Goal: Information Seeking & Learning: Understand process/instructions

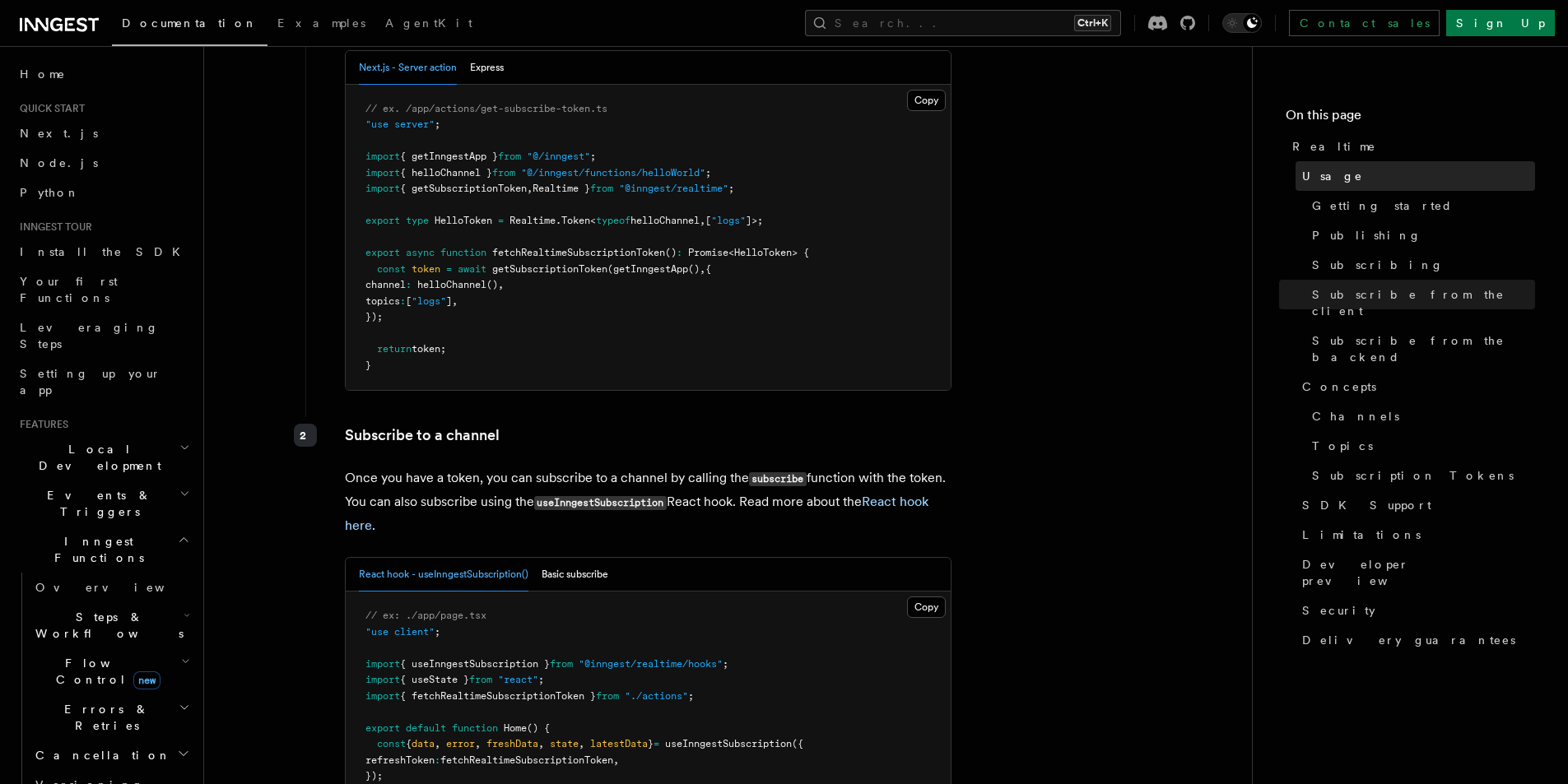
click at [1358, 165] on link "Usage" at bounding box center [1415, 176] width 240 height 30
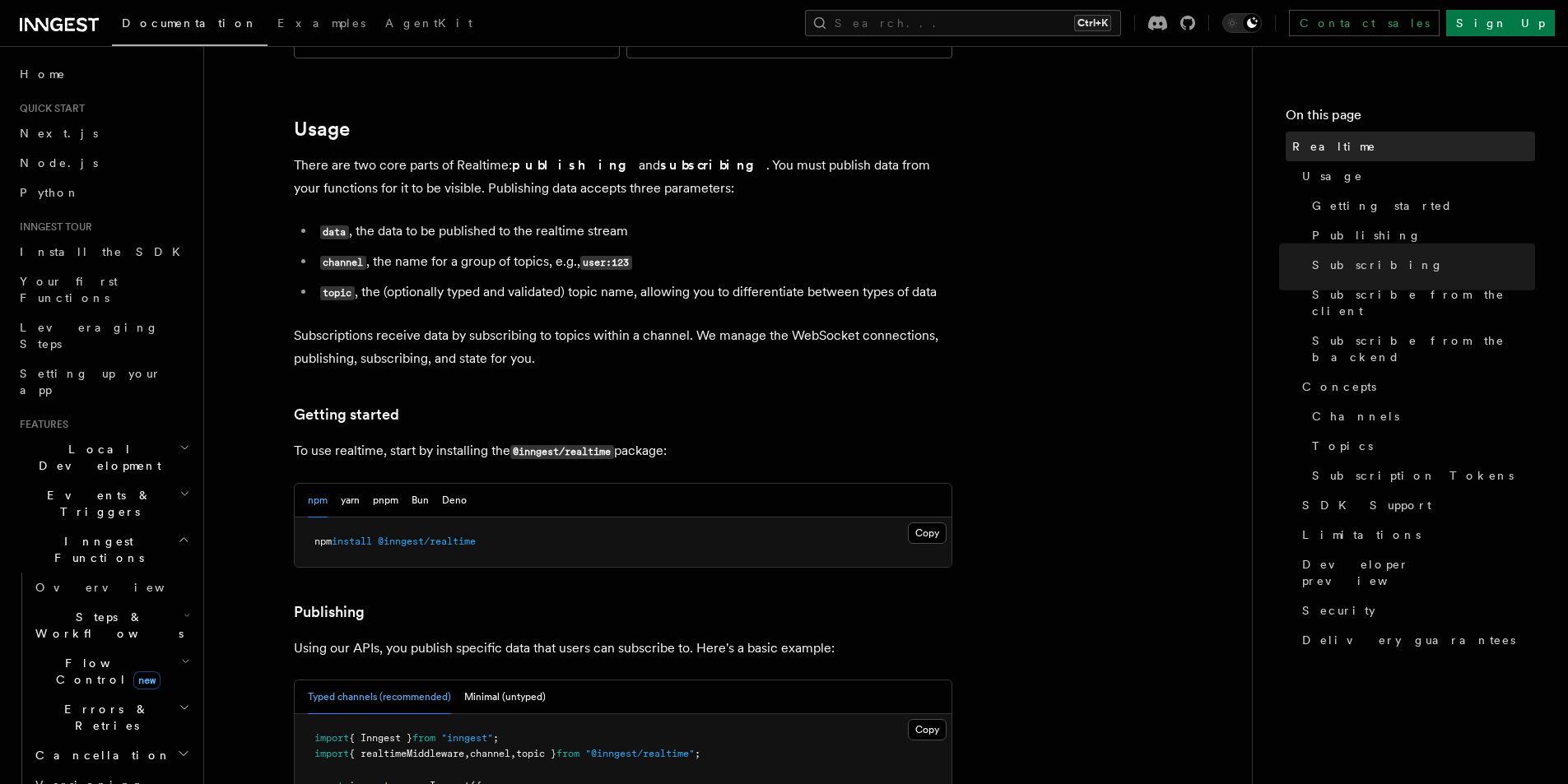
click at [1358, 155] on link "Realtime" at bounding box center [1410, 147] width 249 height 30
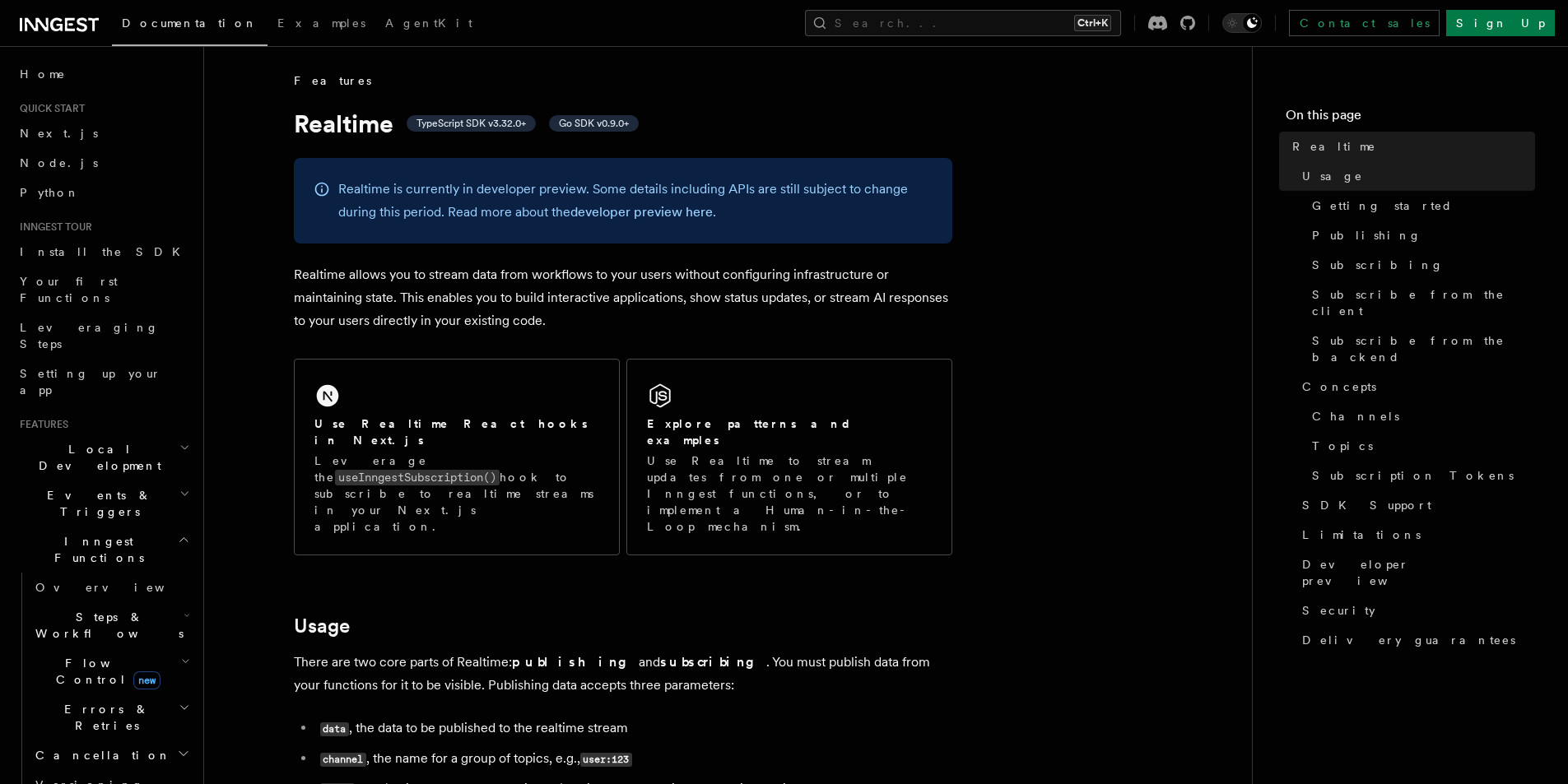
drag, startPoint x: 535, startPoint y: 391, endPoint x: 894, endPoint y: 254, distance: 384.3
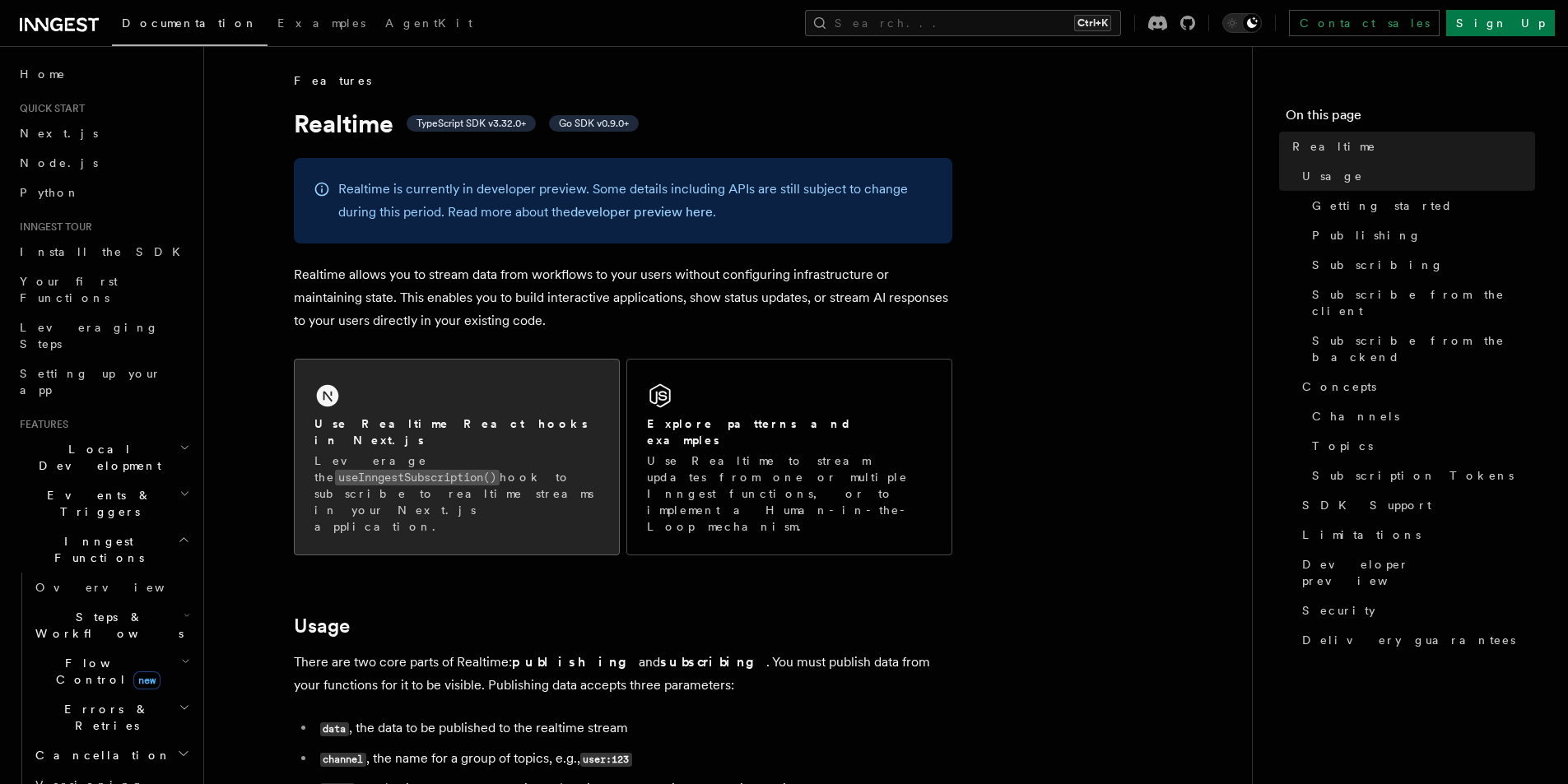
click at [487, 408] on div "Use Realtime React hooks in Next.js Leverage the useInngestSubscription() hook …" at bounding box center [457, 457] width 324 height 195
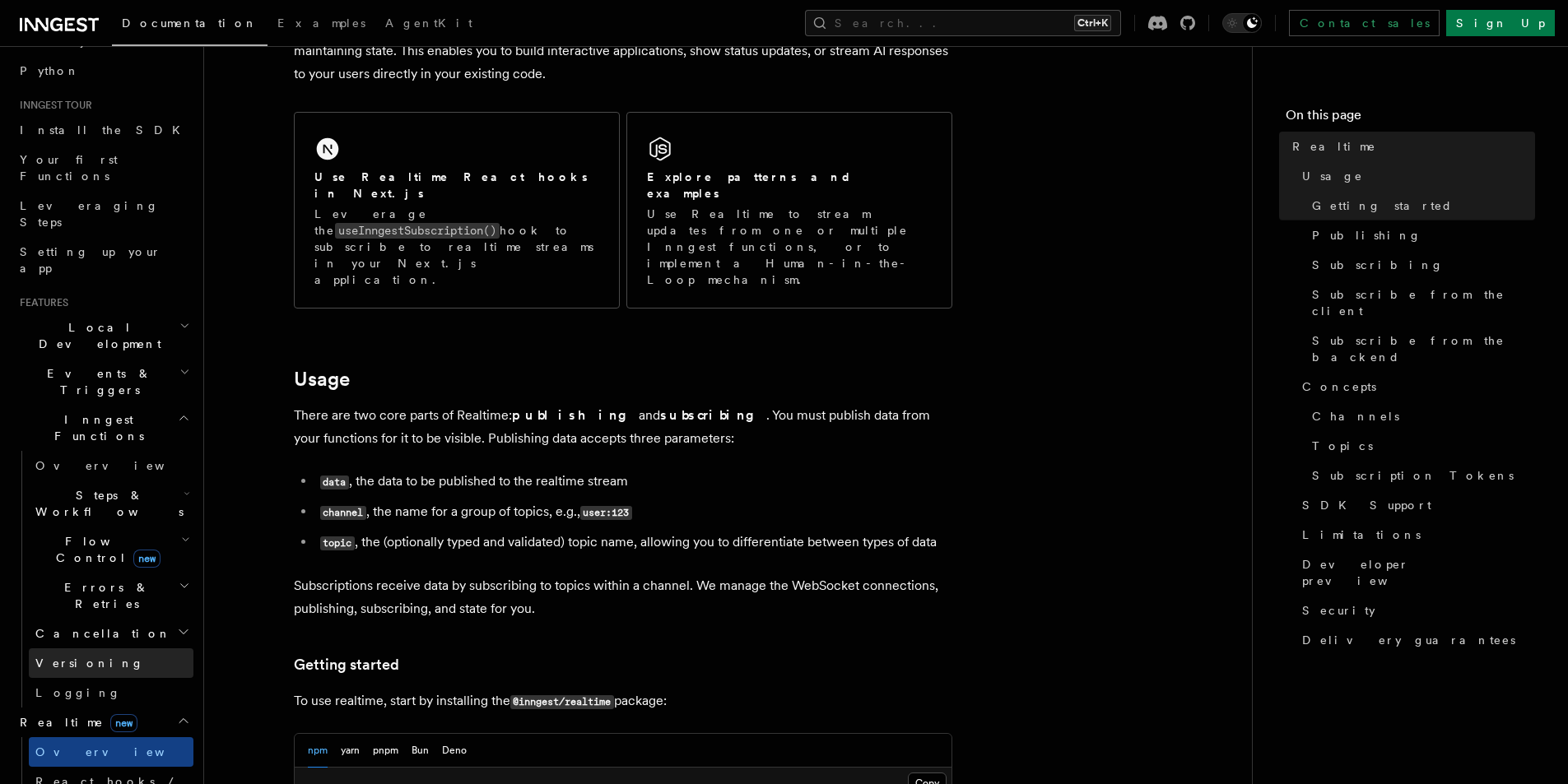
scroll to position [165, 0]
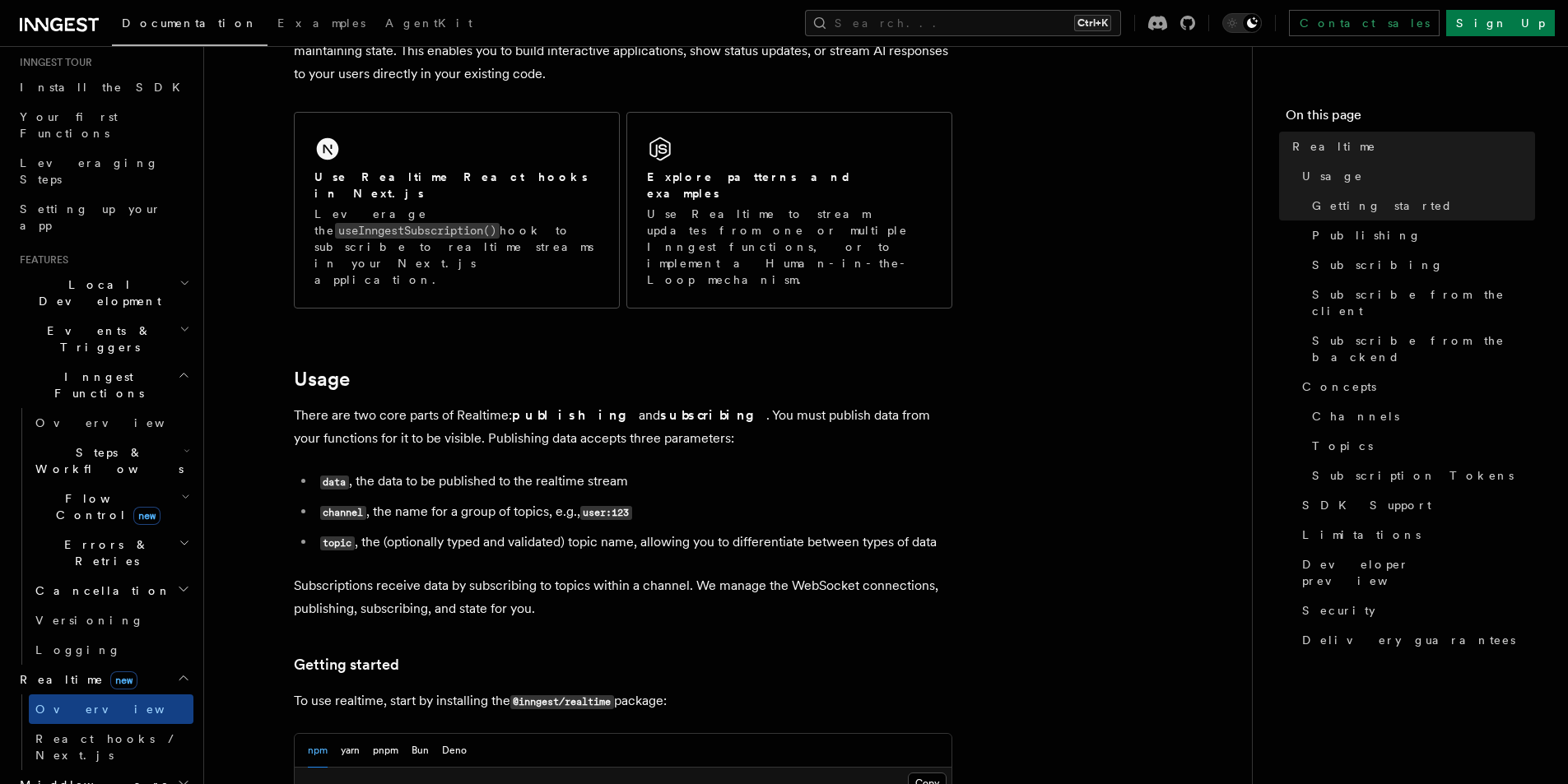
click at [150, 770] on h2 "Middleware" at bounding box center [104, 785] width 180 height 30
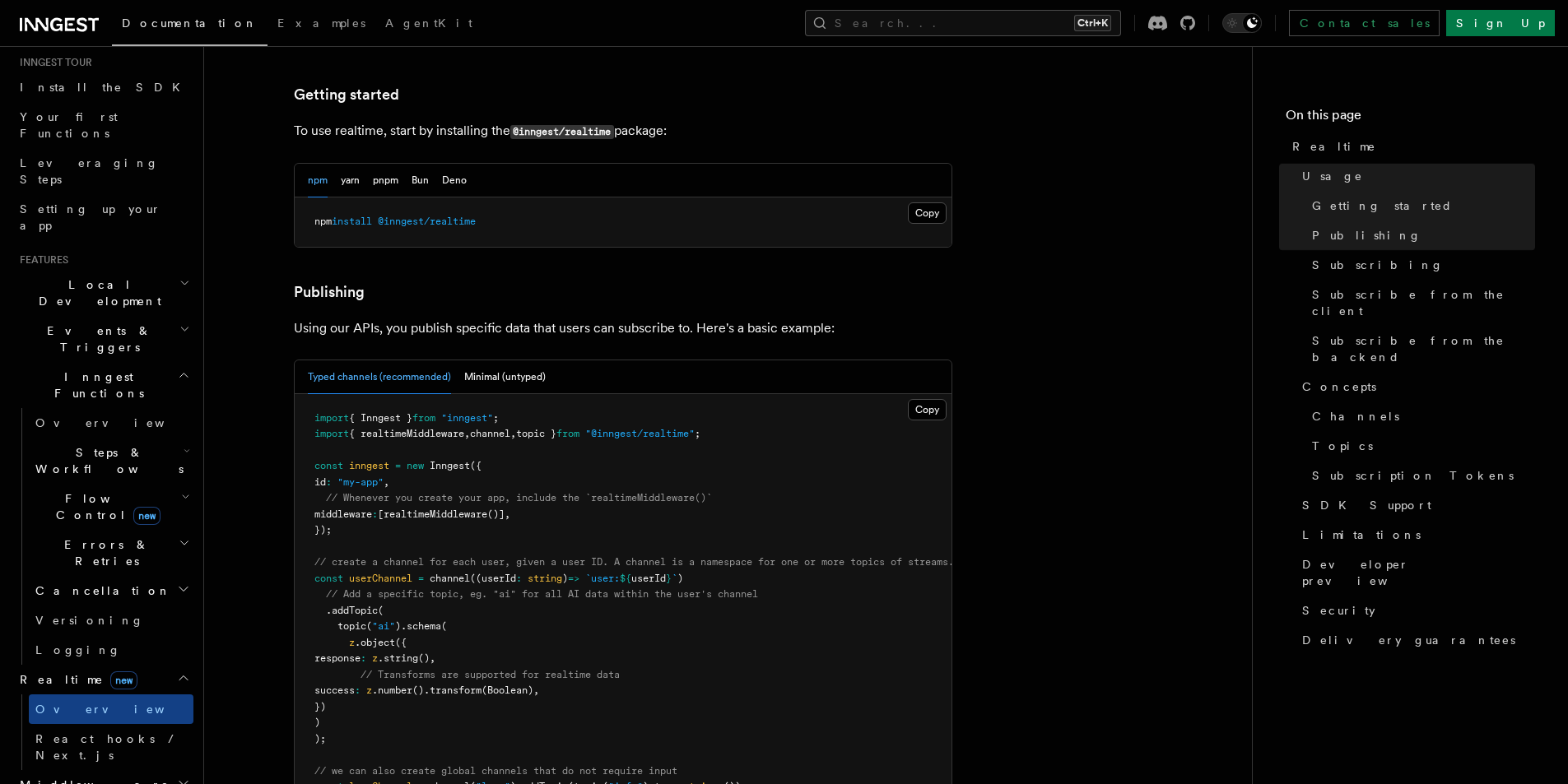
scroll to position [823, 0]
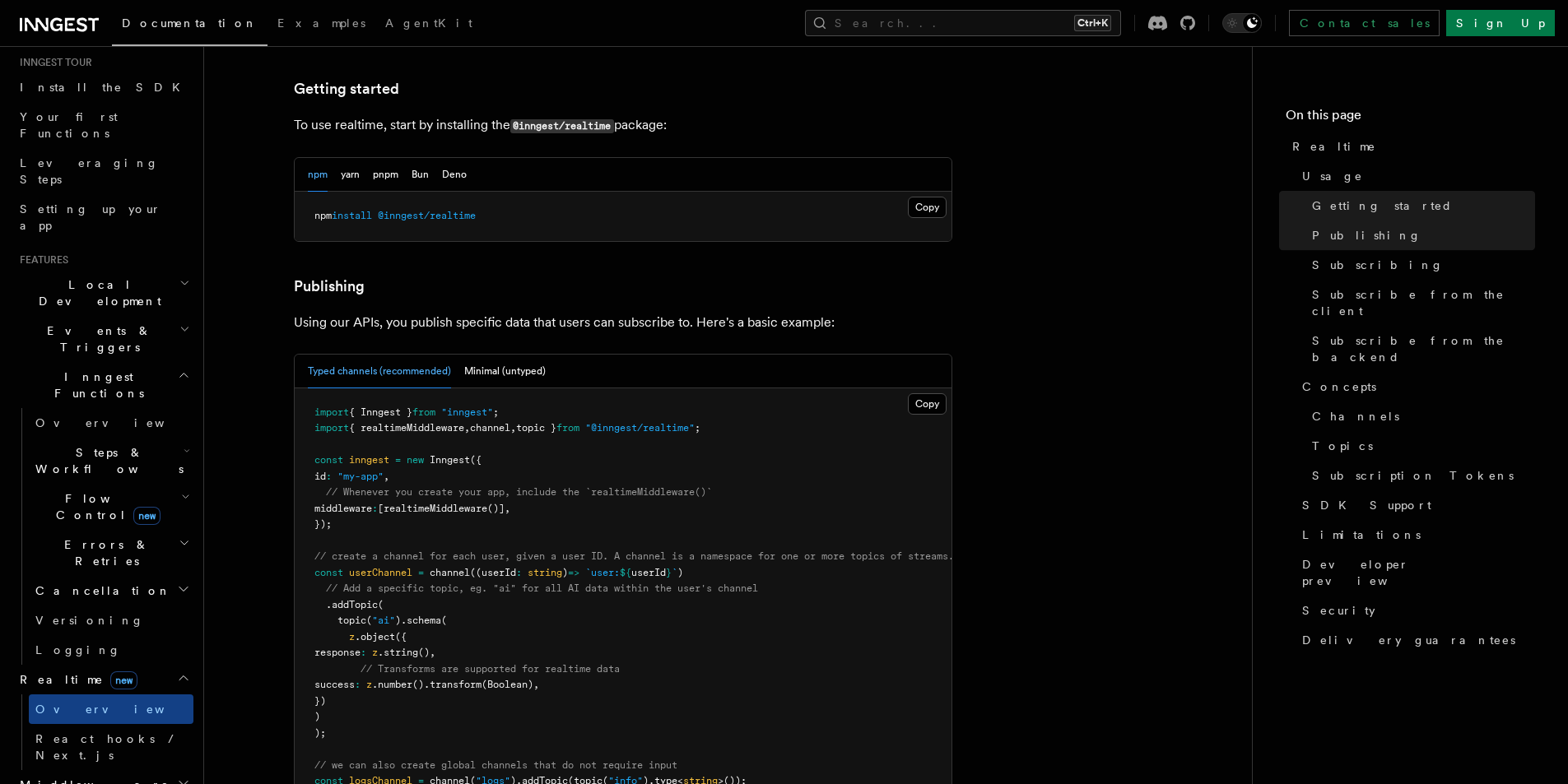
drag, startPoint x: 521, startPoint y: 191, endPoint x: 385, endPoint y: 359, distance: 216.1
click at [385, 407] on span "{ Inngest }" at bounding box center [380, 412] width 63 height 12
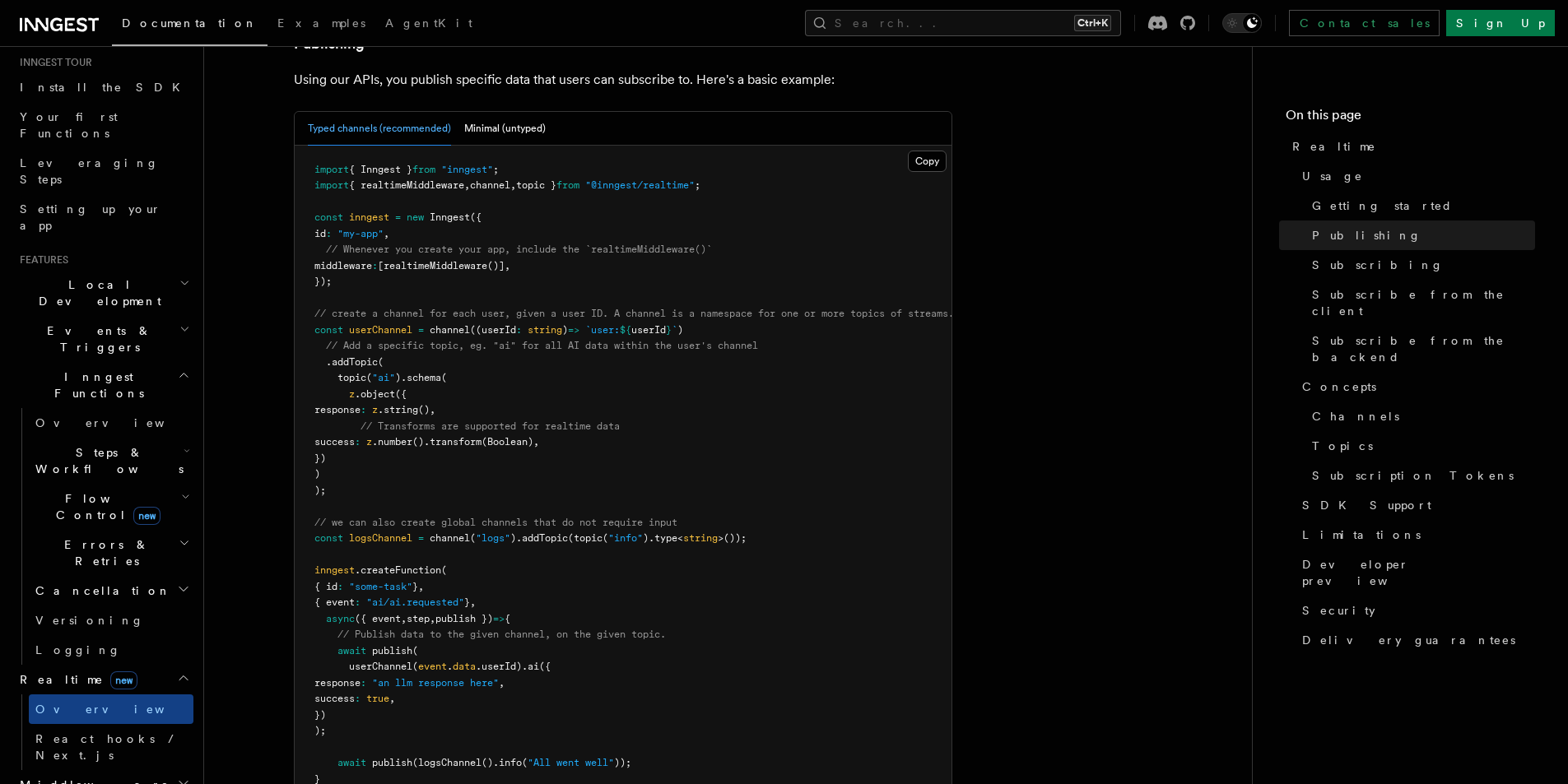
scroll to position [1070, 0]
click at [335, 320] on span "const" at bounding box center [329, 326] width 29 height 12
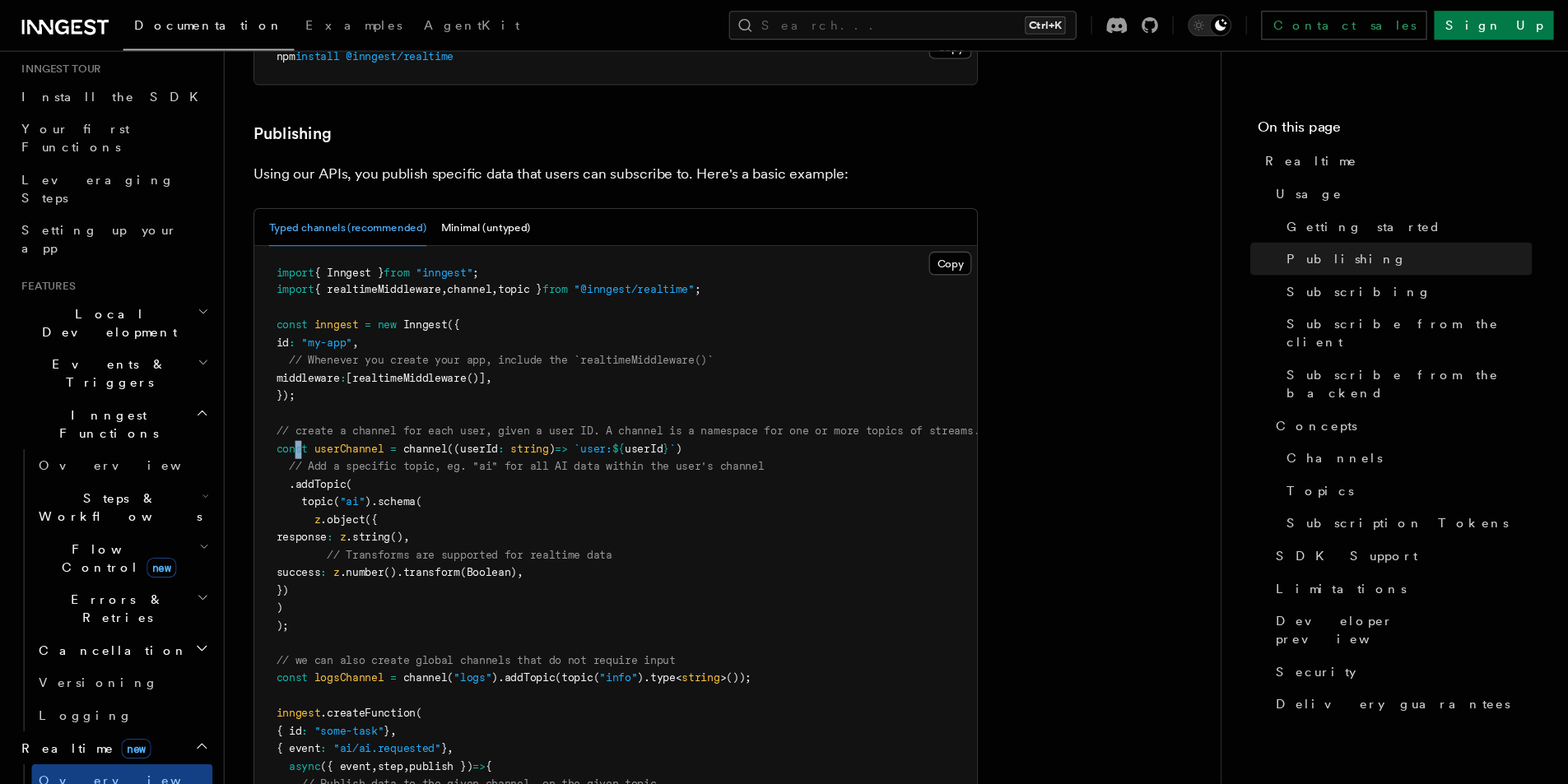
scroll to position [165, 0]
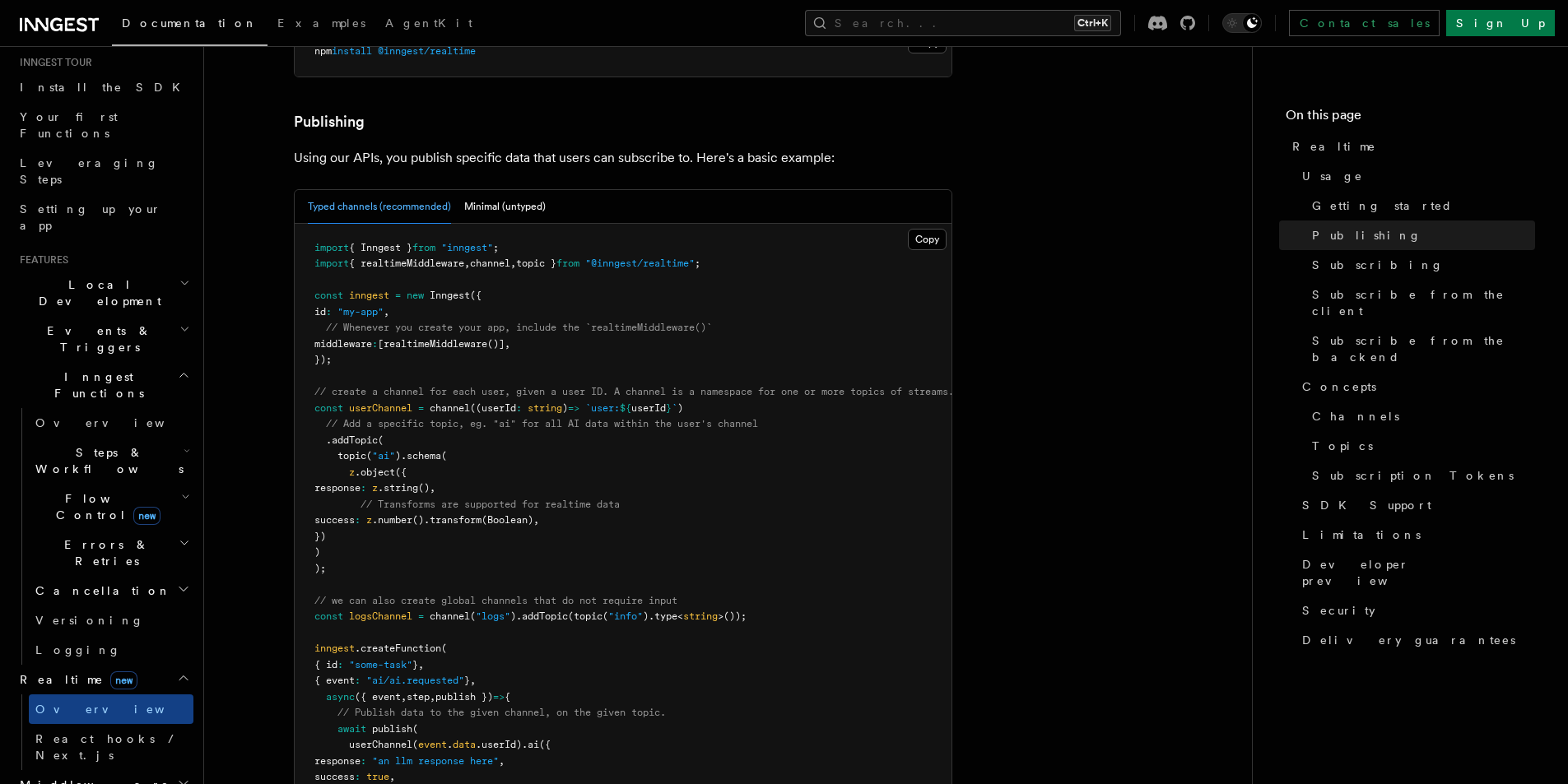
click at [425, 335] on pre "import { Inngest } from "inngest" ; import { realtimeMiddleware , channel , top…" at bounding box center [623, 561] width 657 height 674
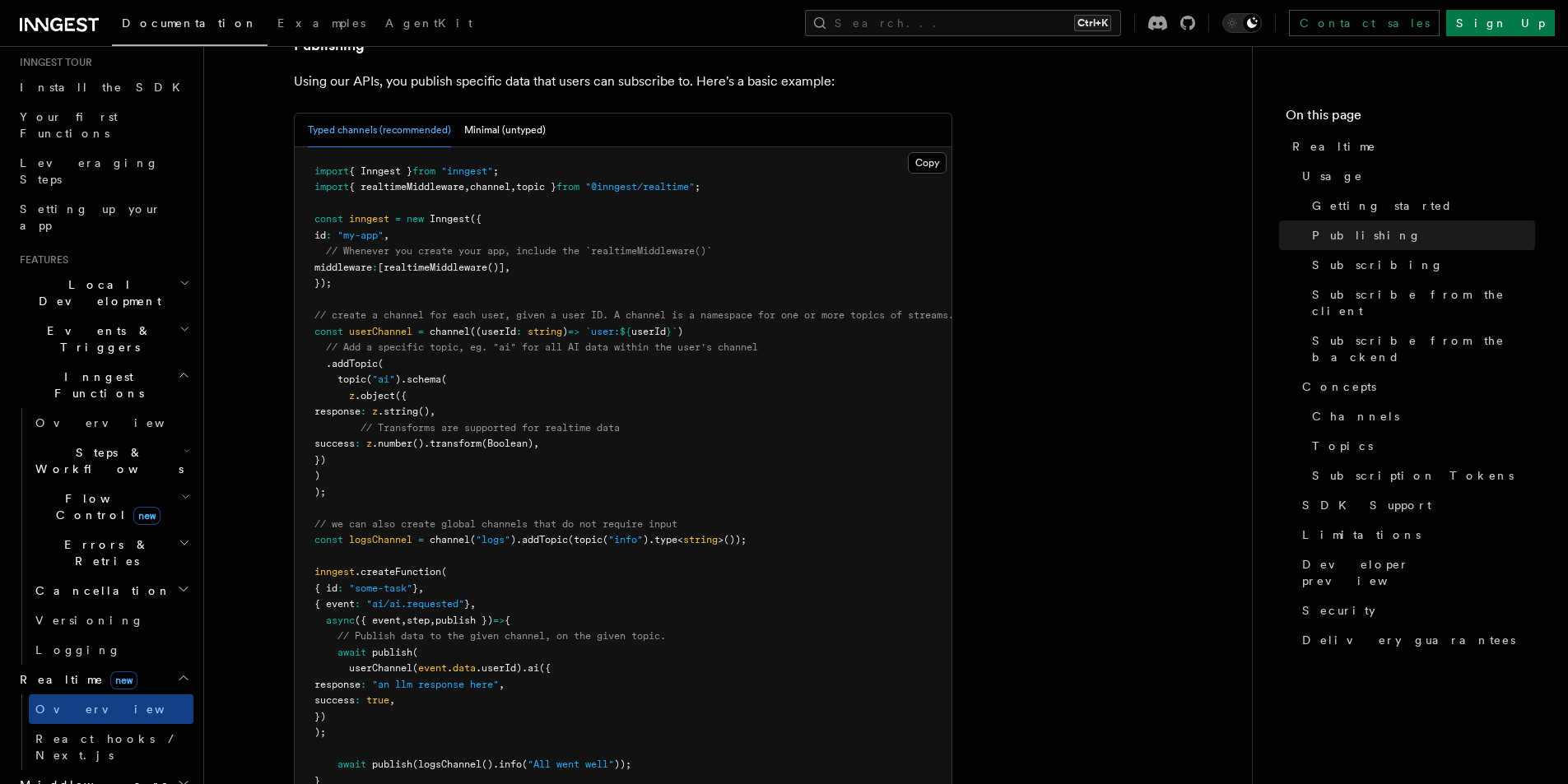
scroll to position [1070, 0]
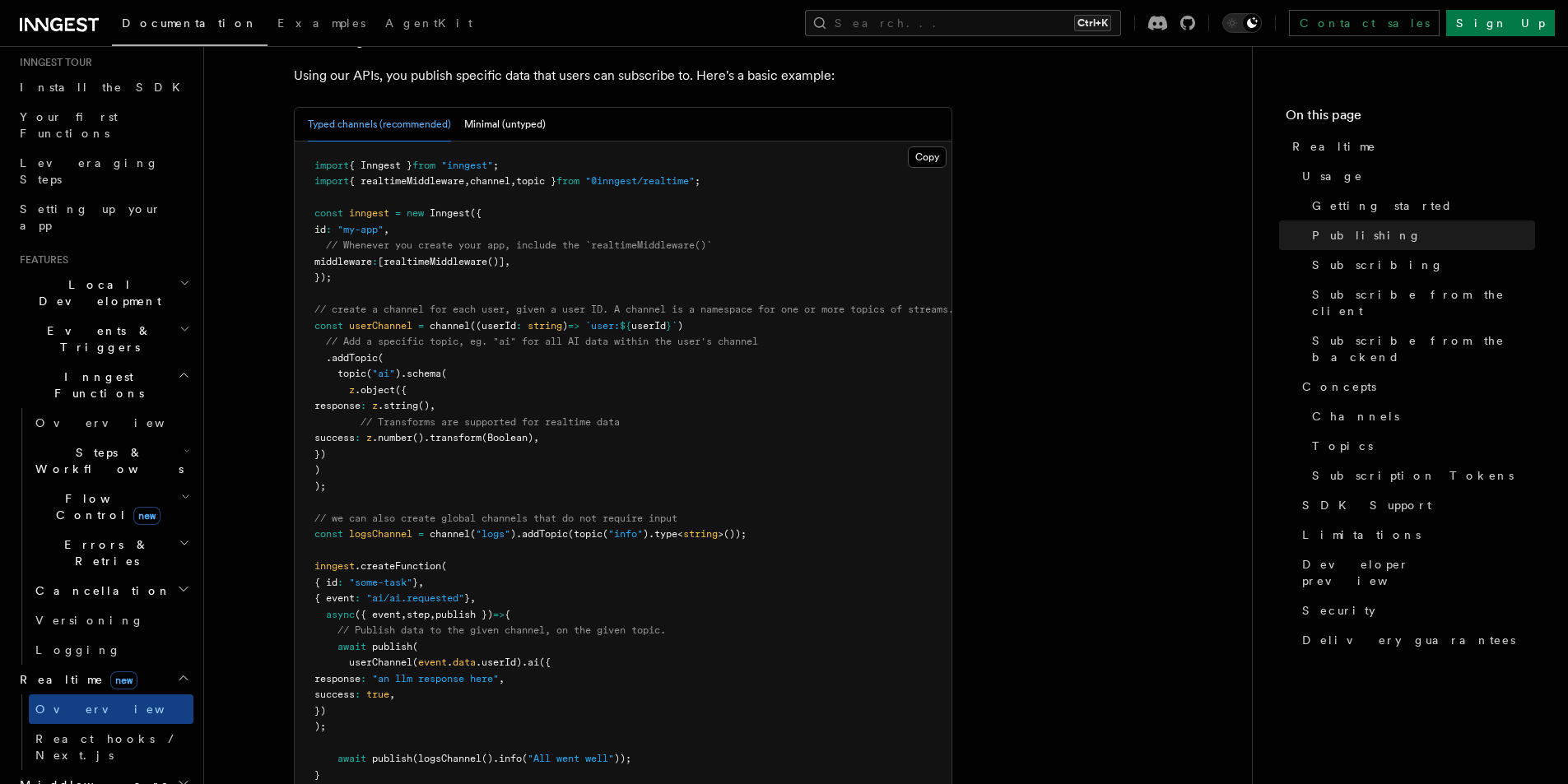
drag, startPoint x: 471, startPoint y: 301, endPoint x: 588, endPoint y: 307, distance: 117.2
click at [588, 307] on pre "import { Inngest } from "inngest" ; import { realtimeMiddleware , channel , top…" at bounding box center [623, 478] width 657 height 674
click at [598, 339] on pre "import { Inngest } from "inngest" ; import { realtimeMiddleware , channel , top…" at bounding box center [623, 478] width 657 height 674
drag, startPoint x: 598, startPoint y: 339, endPoint x: 523, endPoint y: 370, distance: 81.2
click at [523, 369] on pre "import { Inngest } from "inngest" ; import { realtimeMiddleware , channel , top…" at bounding box center [623, 478] width 657 height 674
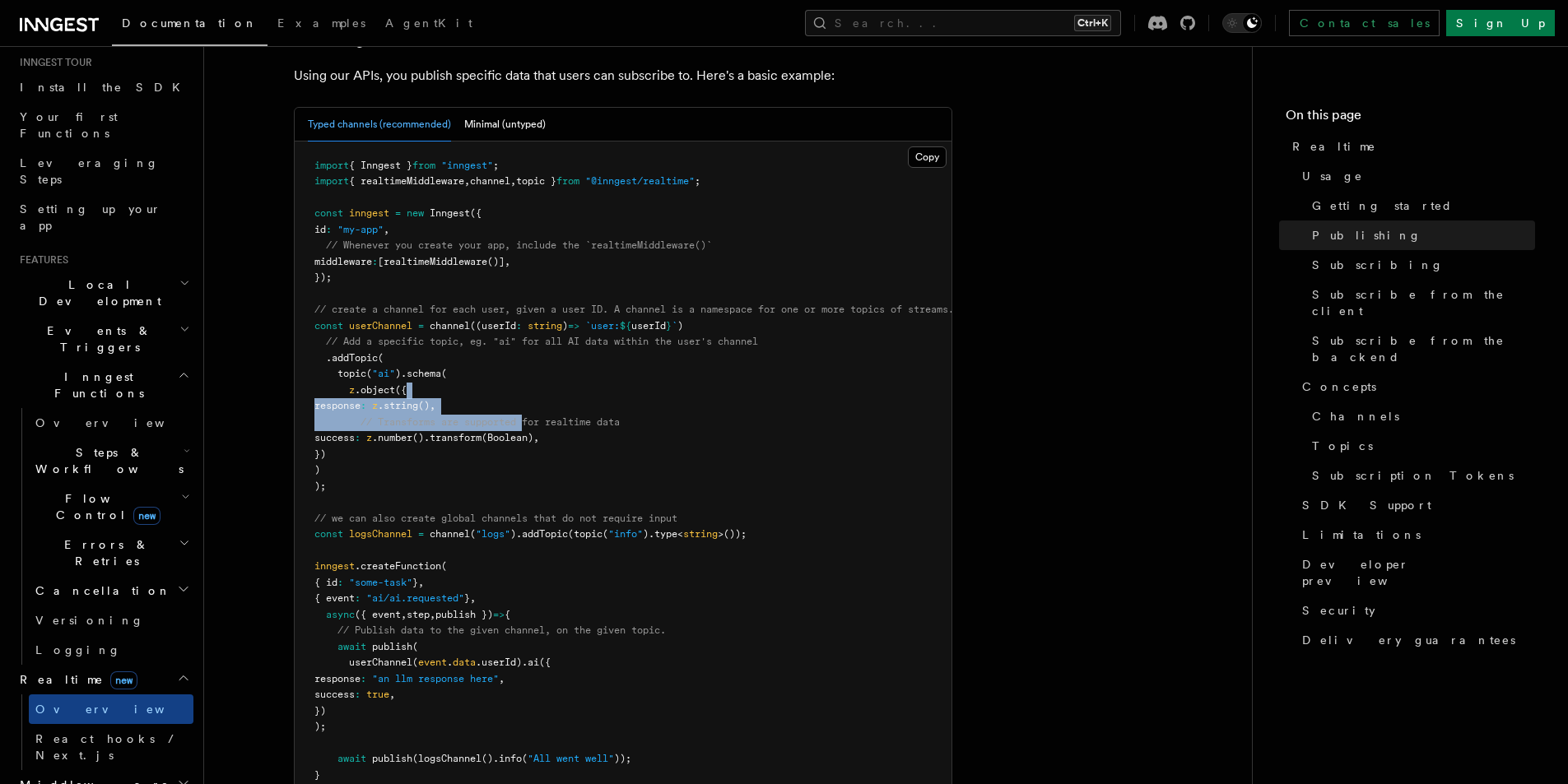
click at [523, 416] on span "// Transforms are supported for realtime data" at bounding box center [489, 422] width 259 height 12
drag, startPoint x: 583, startPoint y: 425, endPoint x: 516, endPoint y: 322, distance: 122.9
click at [516, 322] on pre "import { Inngest } from "inngest" ; import { realtimeMiddleware , channel , top…" at bounding box center [623, 478] width 657 height 674
click at [653, 449] on pre "import { Inngest } from "inngest" ; import { realtimeMiddleware , channel , top…" at bounding box center [623, 478] width 657 height 674
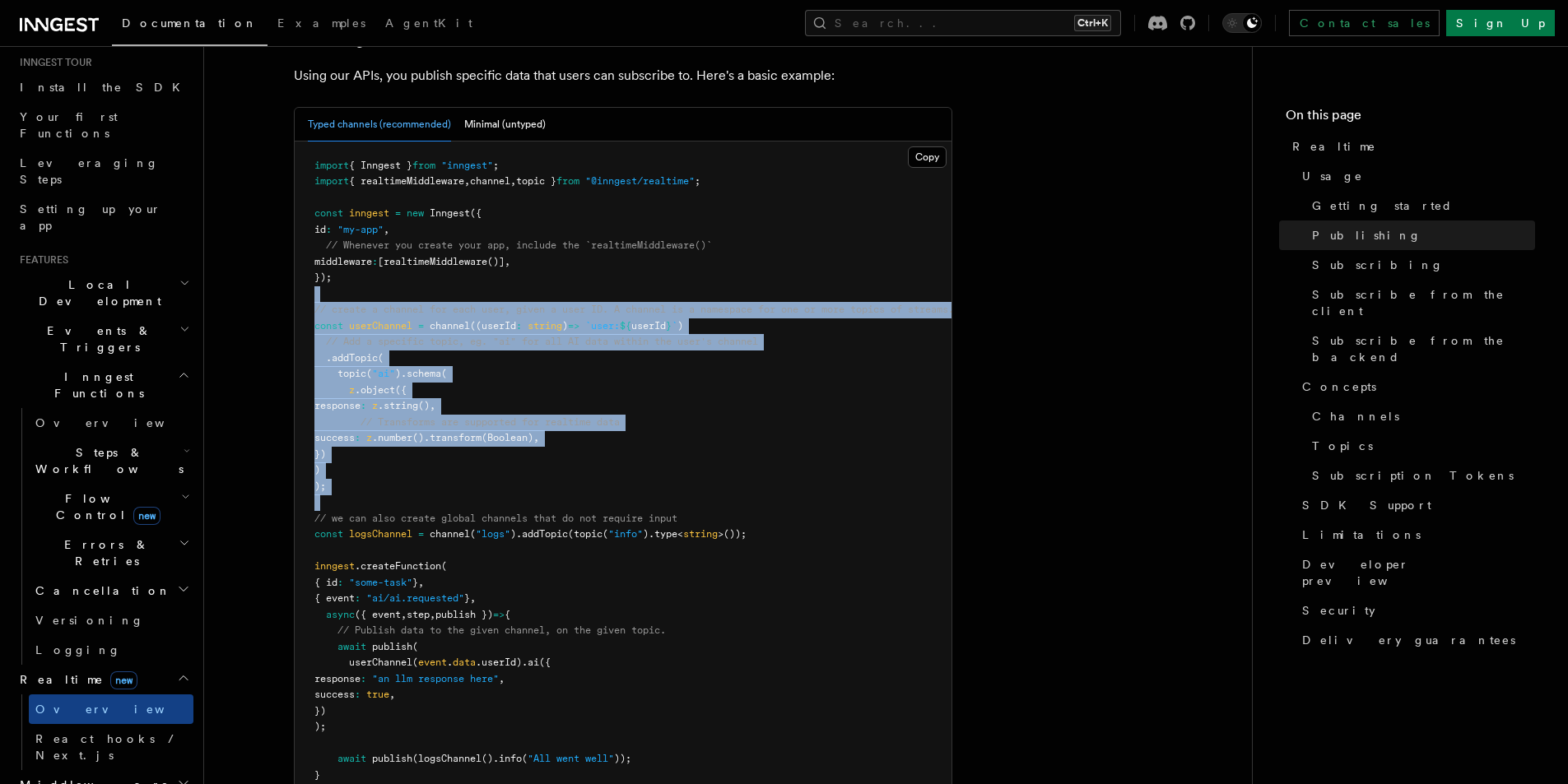
drag, startPoint x: 653, startPoint y: 449, endPoint x: 695, endPoint y: 469, distance: 46.5
click at [501, 278] on pre "import { Inngest } from "inngest" ; import { realtimeMiddleware , channel , top…" at bounding box center [623, 478] width 657 height 674
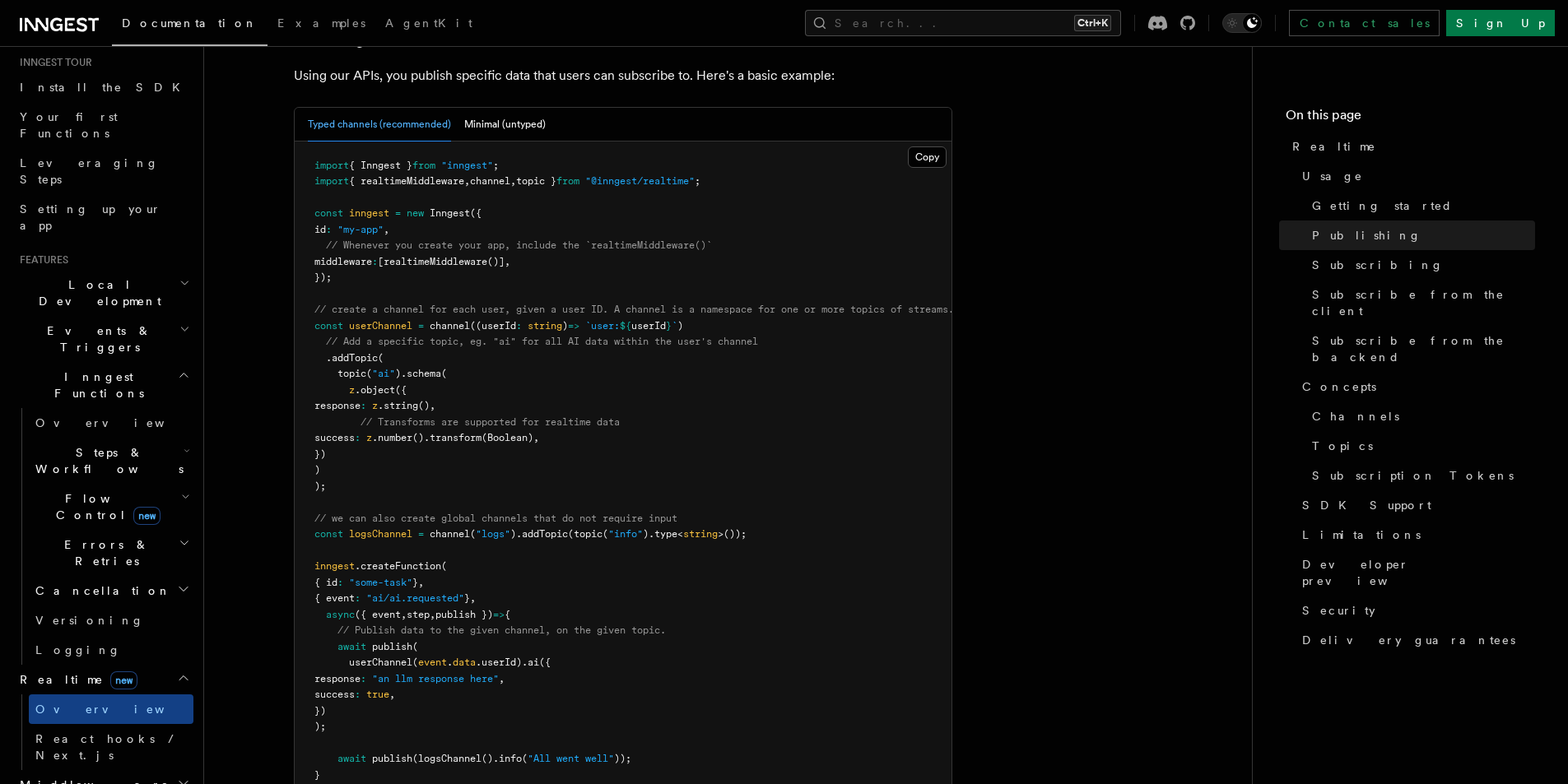
click at [702, 476] on pre "import { Inngest } from "inngest" ; import { realtimeMiddleware , channel , top…" at bounding box center [623, 478] width 657 height 674
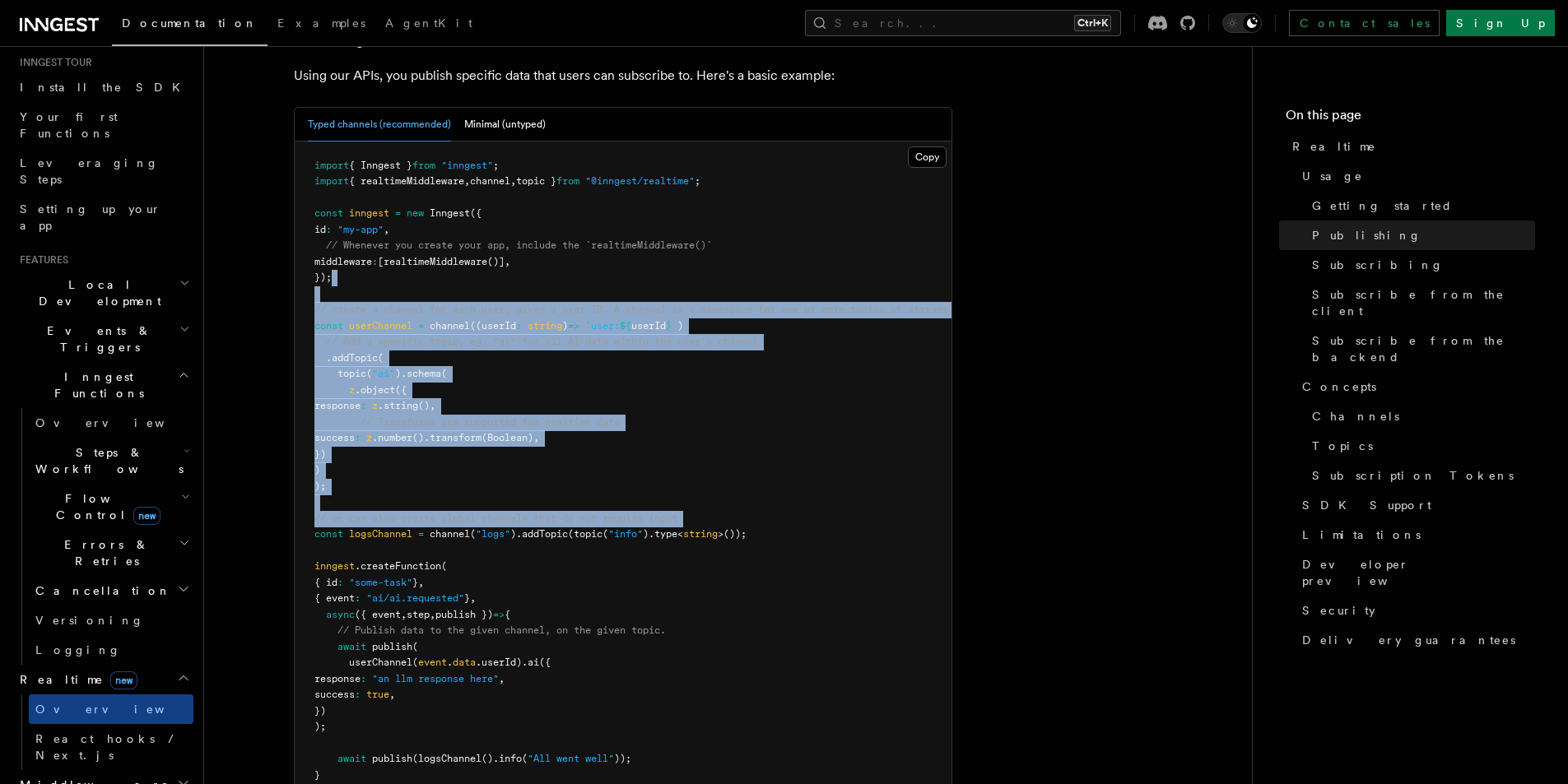
drag, startPoint x: 702, startPoint y: 476, endPoint x: 394, endPoint y: 232, distance: 392.9
click at [394, 232] on pre "import { Inngest } from "inngest" ; import { realtimeMiddleware , channel , top…" at bounding box center [623, 478] width 657 height 674
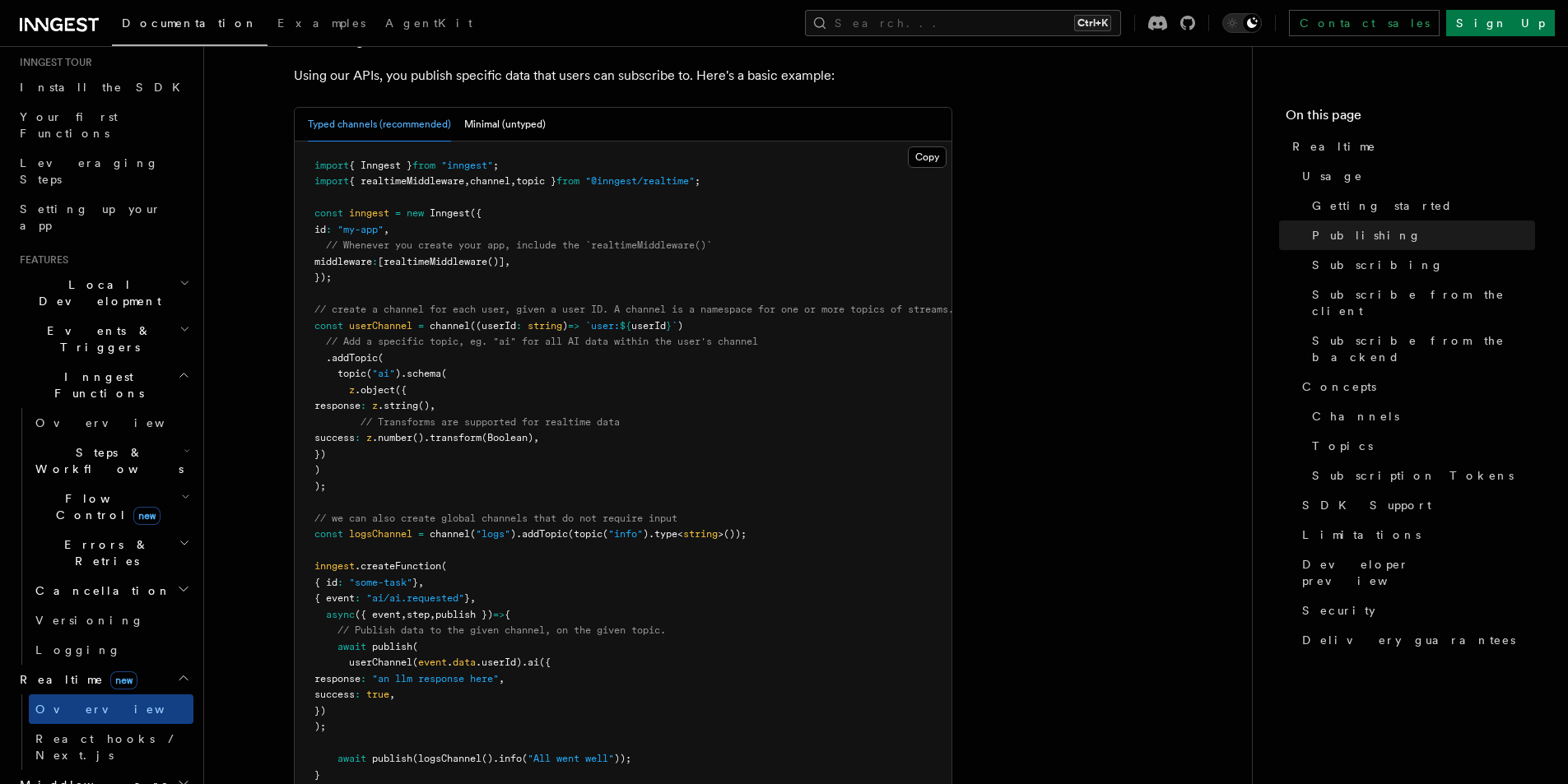
click at [677, 529] on span ".type" at bounding box center [663, 535] width 29 height 12
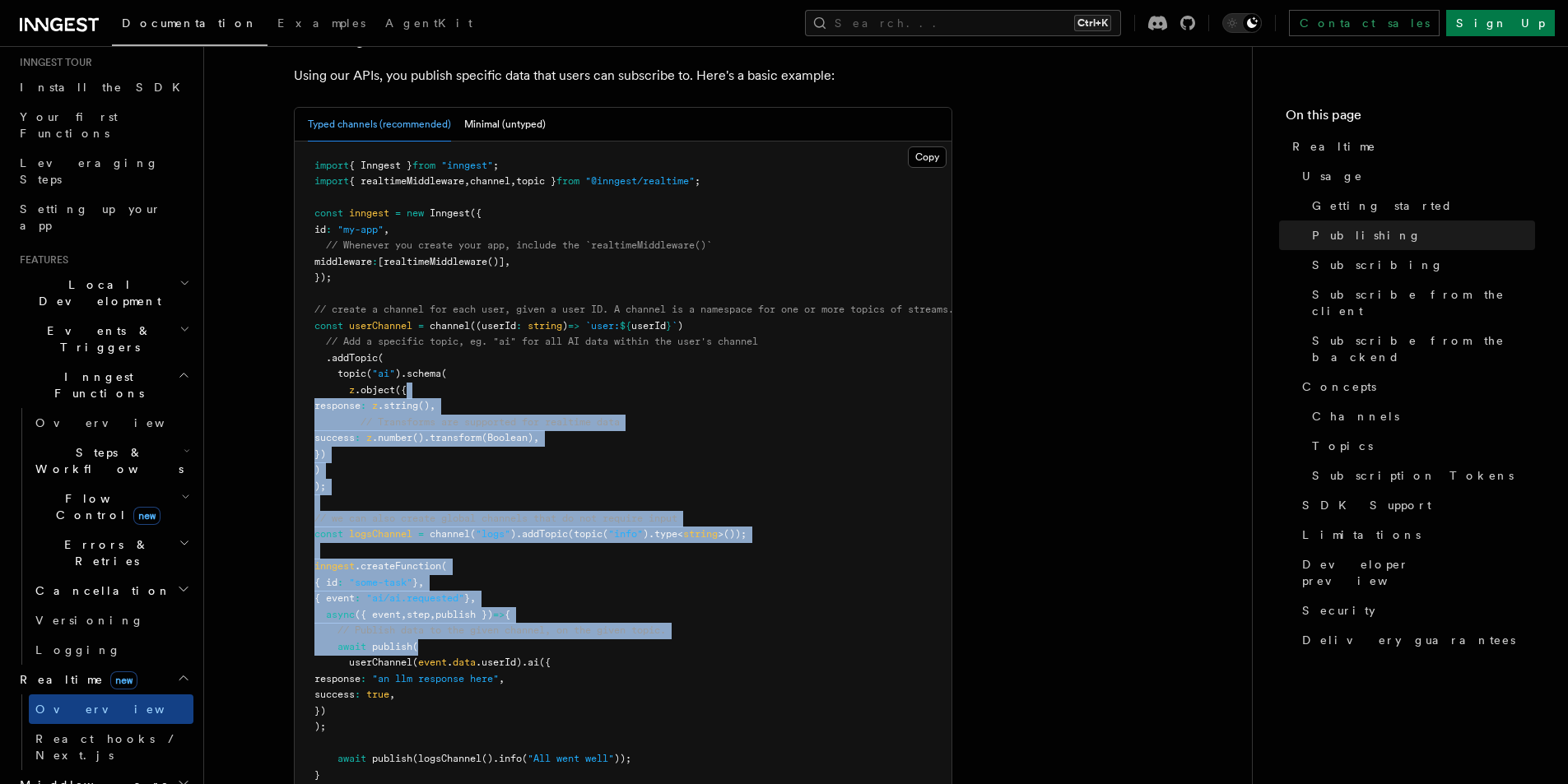
drag, startPoint x: 792, startPoint y: 593, endPoint x: 589, endPoint y: 344, distance: 321.3
click at [589, 344] on pre "import { Inngest } from "inngest" ; import { realtimeMiddleware , channel , top…" at bounding box center [623, 478] width 657 height 674
click at [755, 544] on pre "import { Inngest } from "inngest" ; import { realtimeMiddleware , channel , top…" at bounding box center [623, 478] width 657 height 674
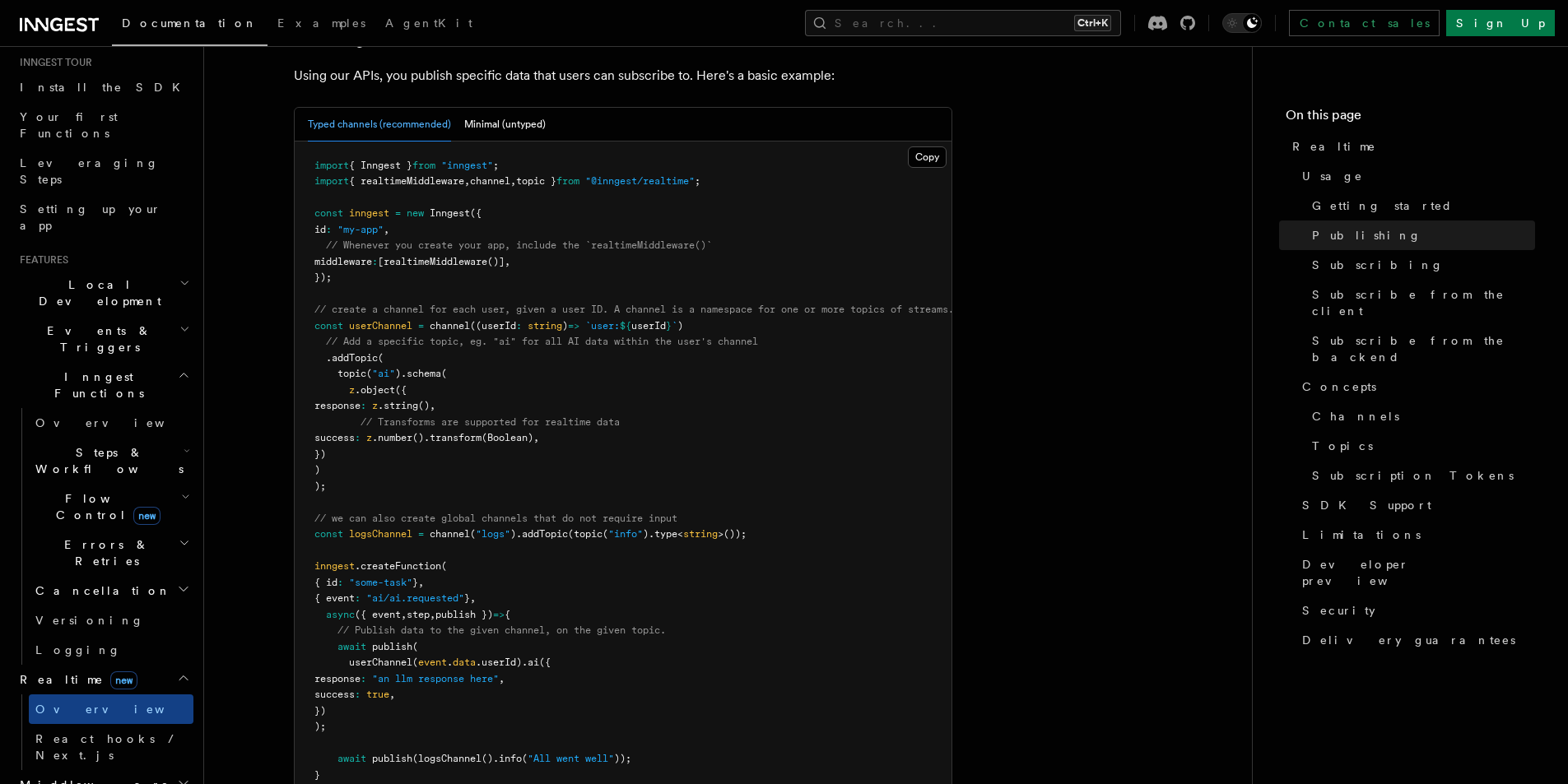
drag, startPoint x: 771, startPoint y: 572, endPoint x: 866, endPoint y: 593, distance: 97.3
click at [565, 329] on pre "import { Inngest } from "inngest" ; import { realtimeMiddleware , channel , top…" at bounding box center [623, 478] width 657 height 674
click at [867, 593] on pre "import { Inngest } from "inngest" ; import { realtimeMiddleware , channel , top…" at bounding box center [623, 478] width 657 height 674
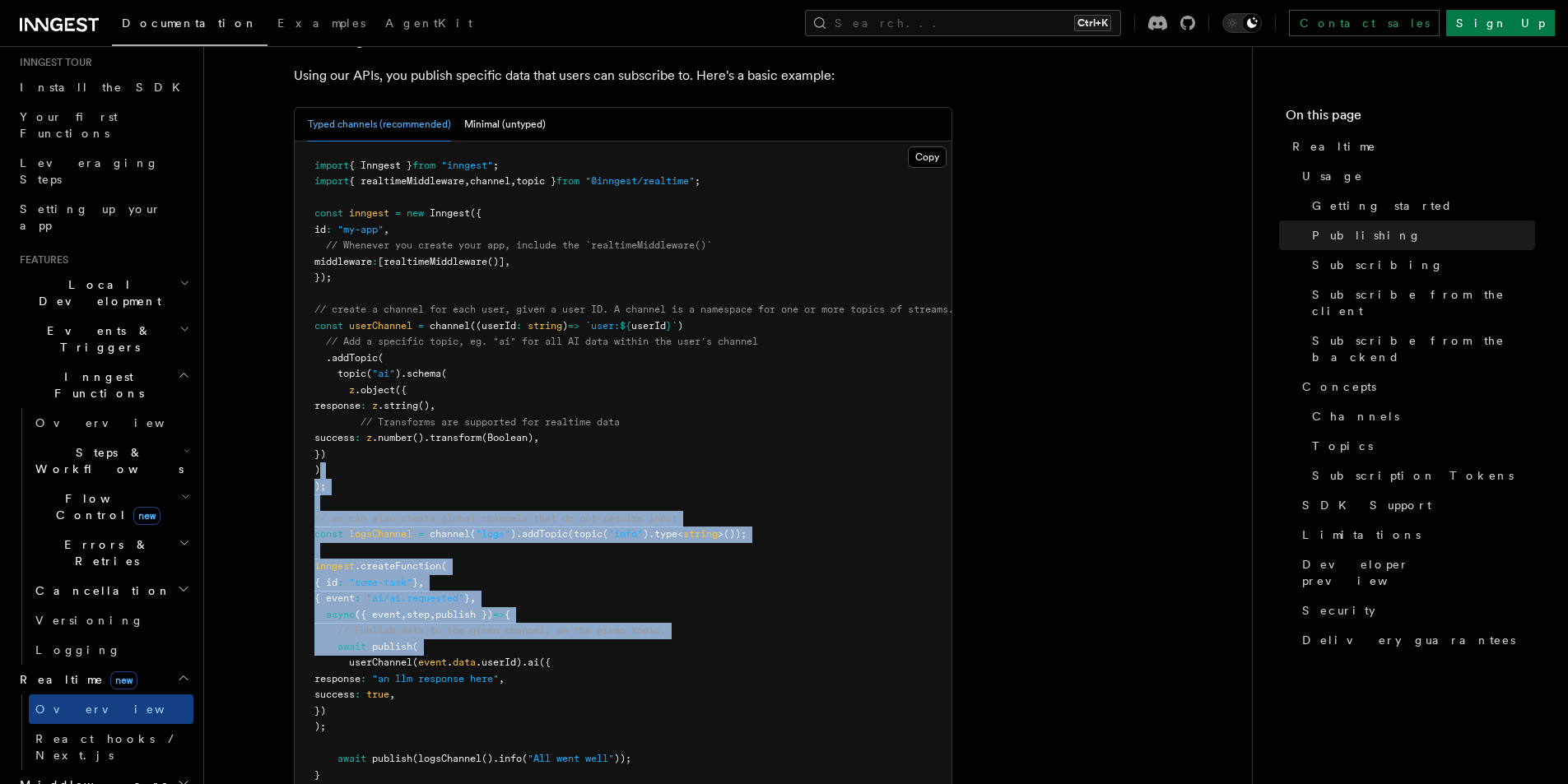
drag, startPoint x: 867, startPoint y: 593, endPoint x: 684, endPoint y: 416, distance: 254.6
click at [684, 416] on pre "import { Inngest } from "inngest" ; import { realtimeMiddleware , channel , top…" at bounding box center [623, 478] width 657 height 674
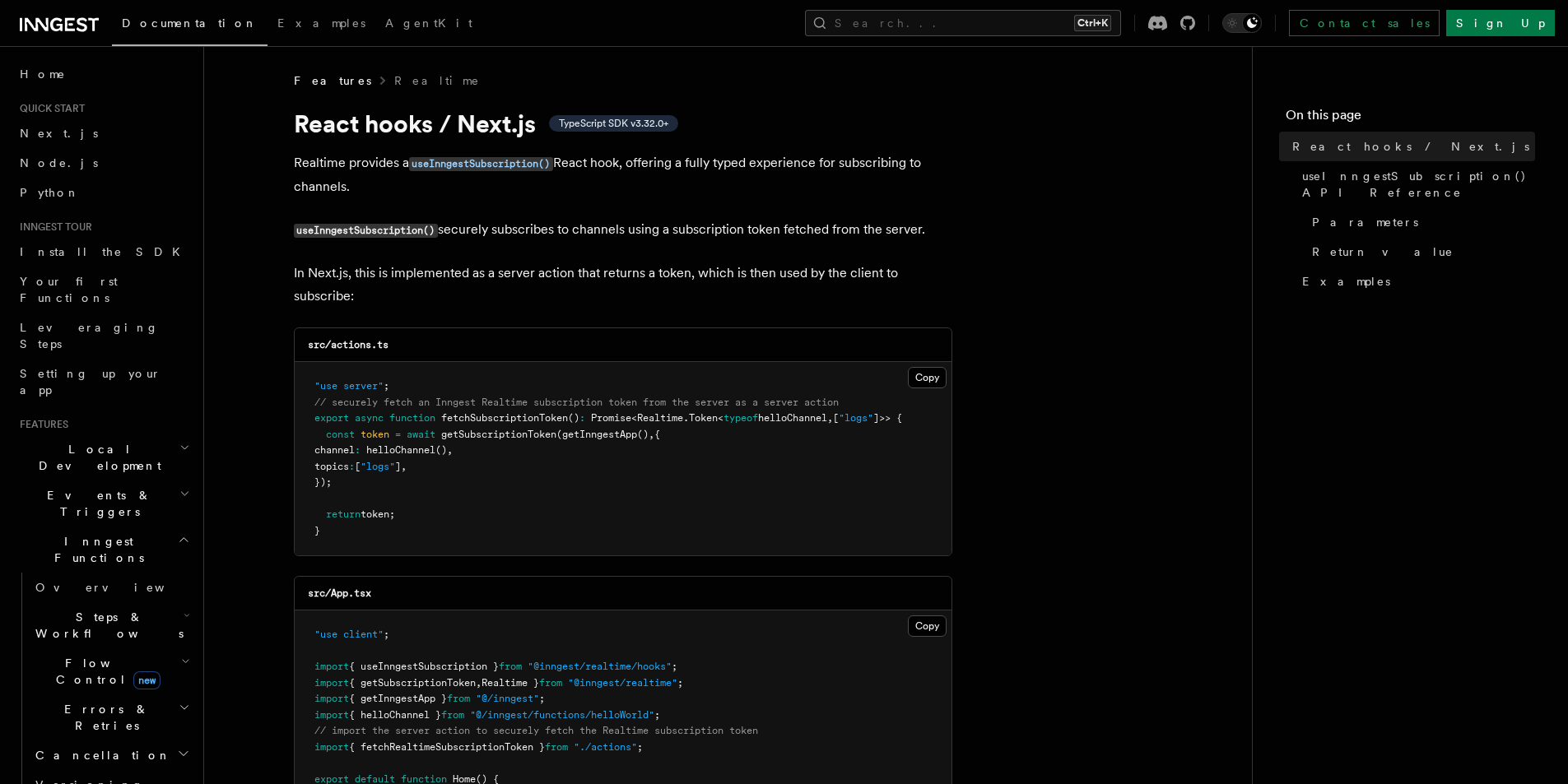
drag, startPoint x: 0, startPoint y: 0, endPoint x: 821, endPoint y: 234, distance: 853.7
click at [821, 234] on p "useInngestSubscription() securely subscribes to channels using a subscription t…" at bounding box center [623, 230] width 659 height 24
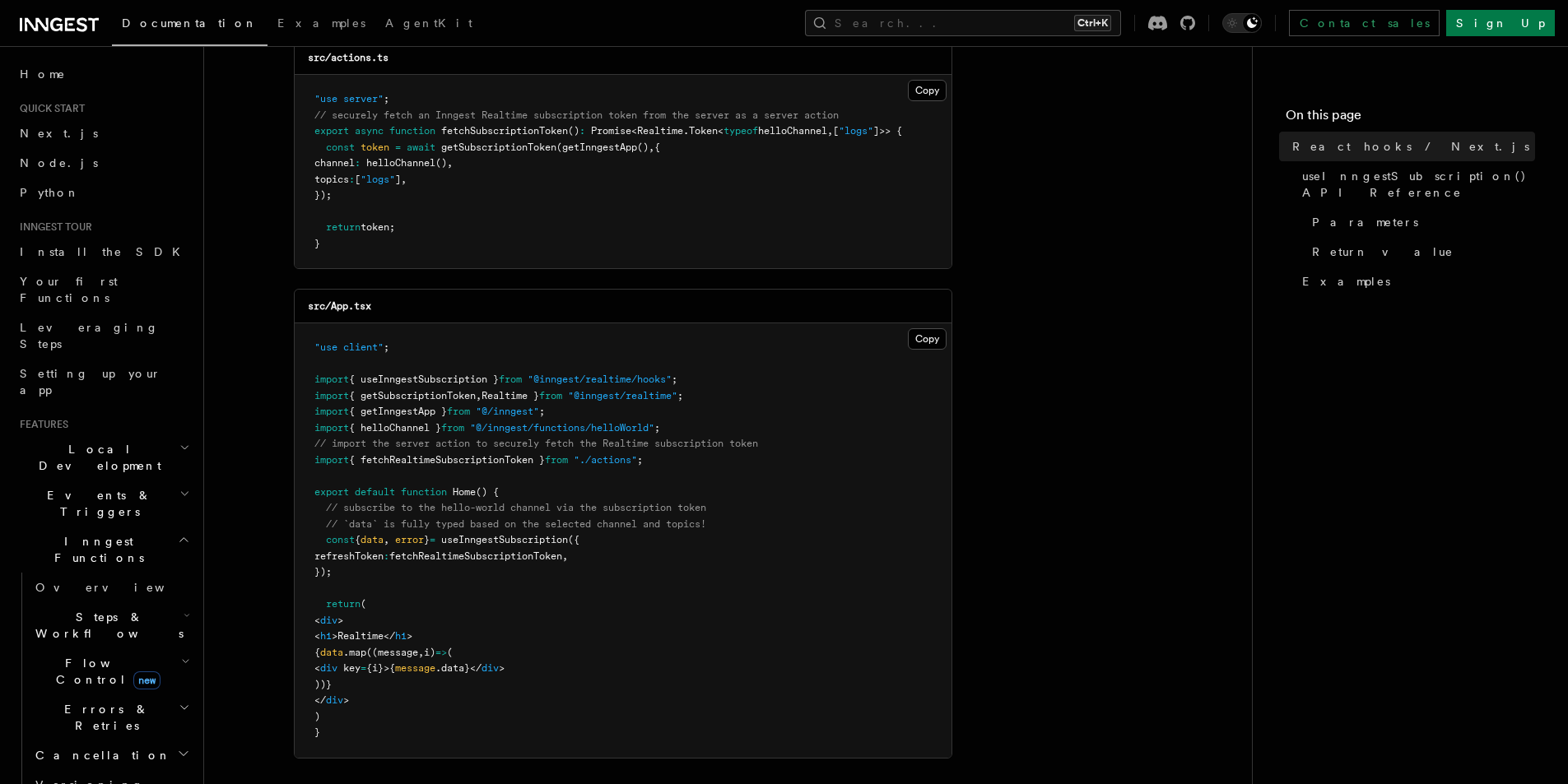
scroll to position [329, 0]
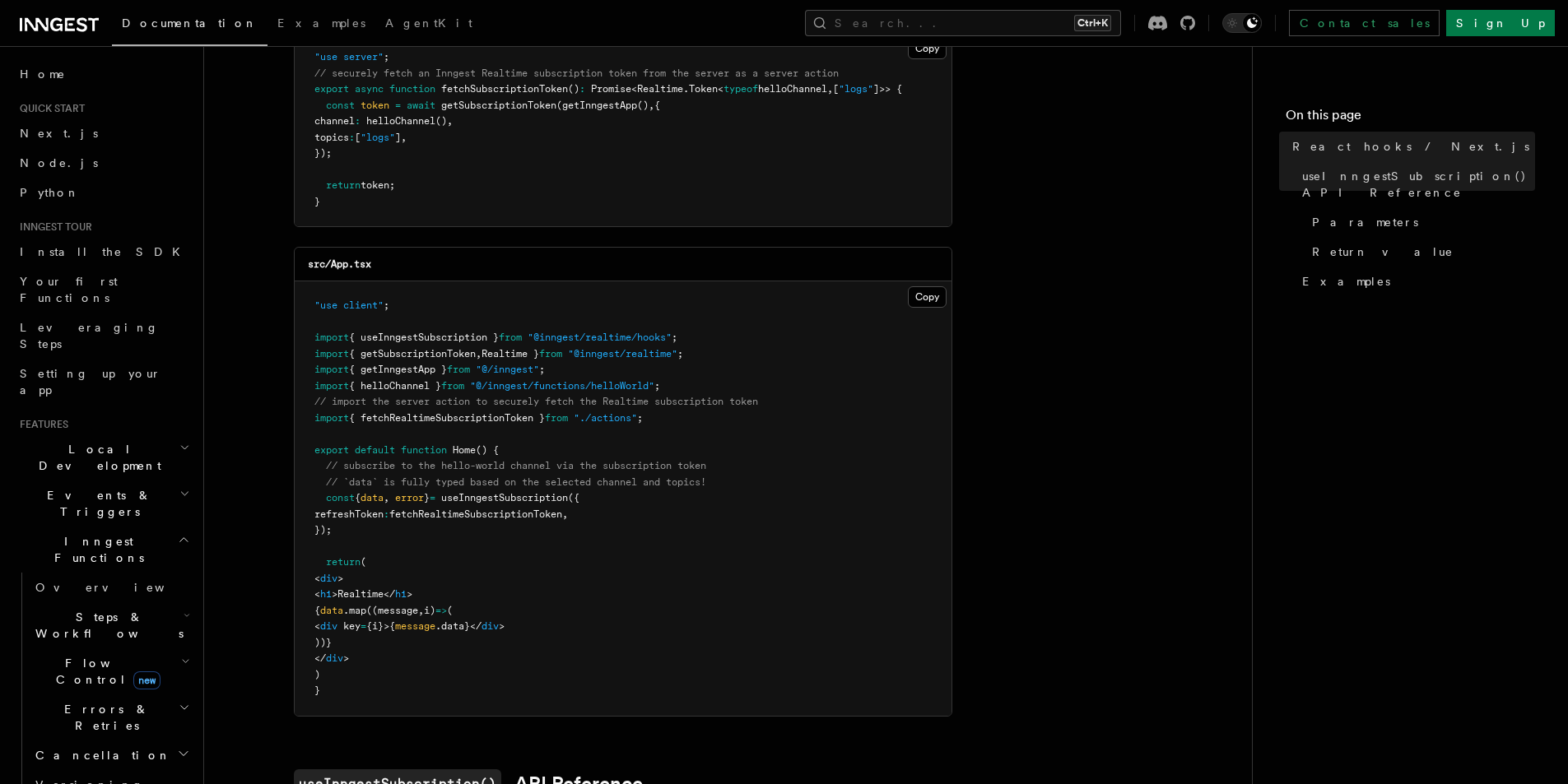
drag, startPoint x: 826, startPoint y: 236, endPoint x: 766, endPoint y: 294, distance: 83.5
click at [766, 294] on pre ""use client" ; import { useInngestSubscription } from "@inngest/realtime/hooks"…" at bounding box center [623, 499] width 657 height 435
drag, startPoint x: 767, startPoint y: 295, endPoint x: 685, endPoint y: 350, distance: 98.7
click at [677, 350] on span ""@inngest/realtime"" at bounding box center [622, 354] width 110 height 12
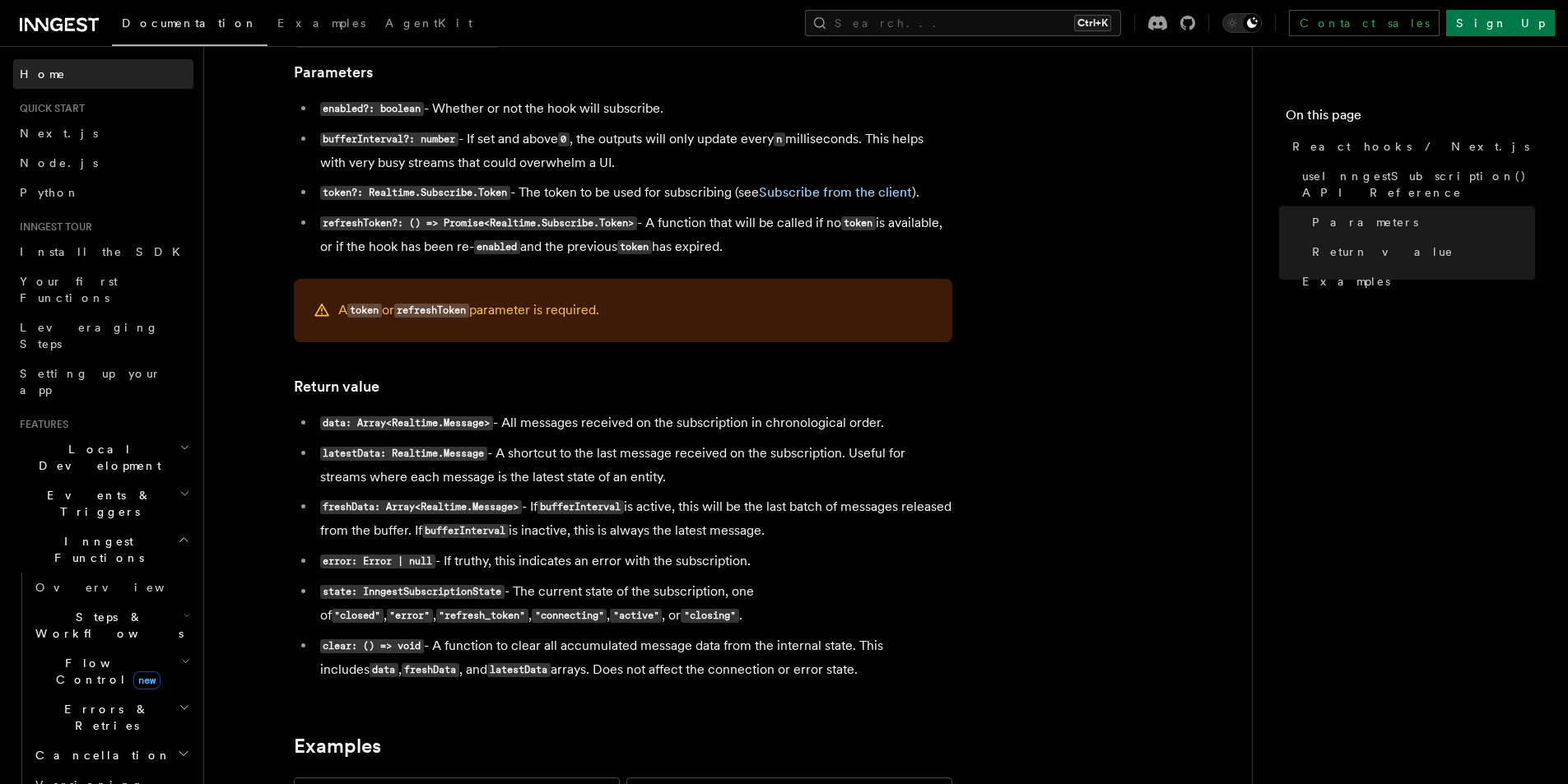
scroll to position [1041, 0]
